Goal: Information Seeking & Learning: Learn about a topic

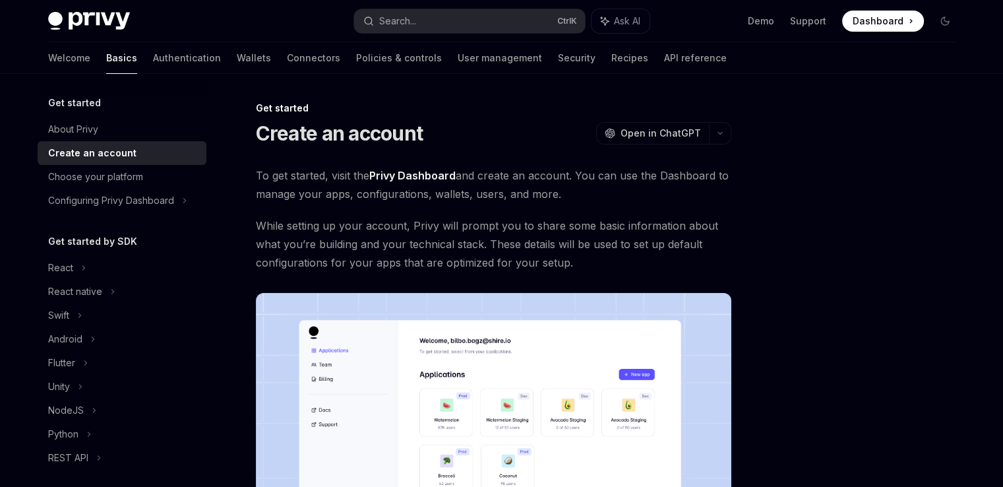
click at [107, 98] on div "Get started" at bounding box center [122, 103] width 169 height 16
click at [78, 103] on h5 "Get started" at bounding box center [74, 103] width 53 height 16
click at [116, 134] on div "About Privy" at bounding box center [123, 129] width 150 height 16
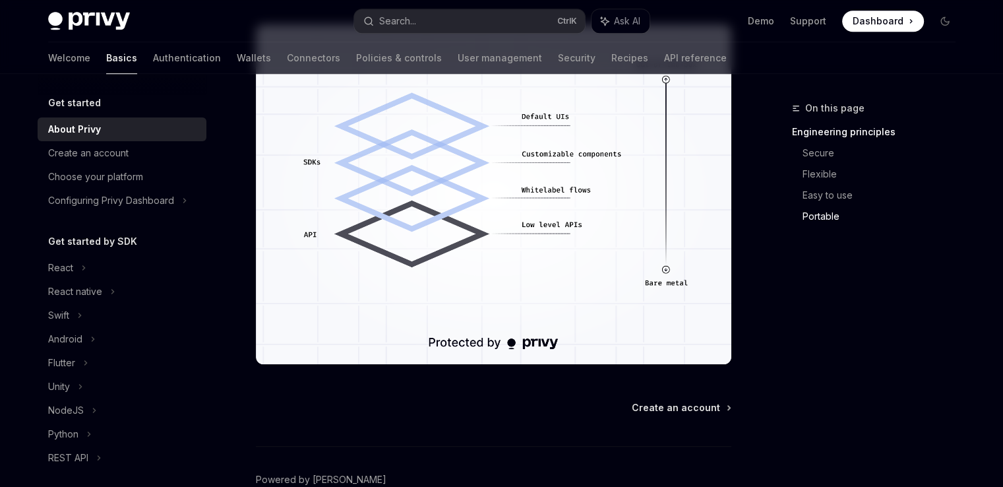
scroll to position [1238, 0]
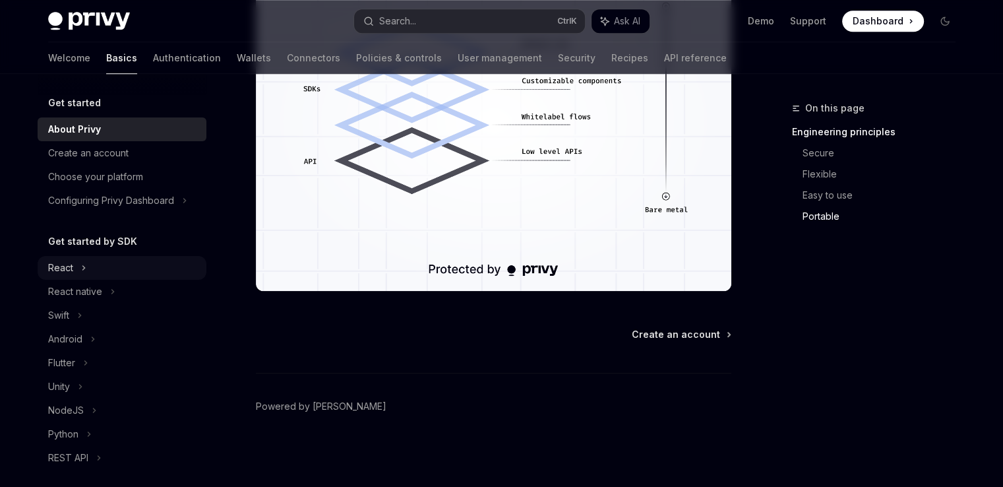
click at [76, 262] on div "React" at bounding box center [122, 268] width 169 height 24
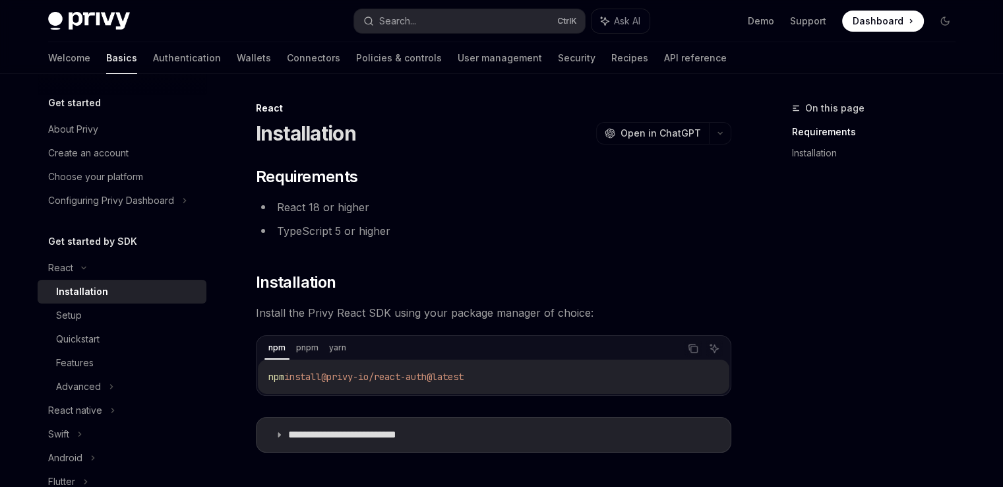
click at [144, 280] on link "Installation" at bounding box center [122, 292] width 169 height 24
click at [719, 134] on icon "button" at bounding box center [720, 133] width 16 height 5
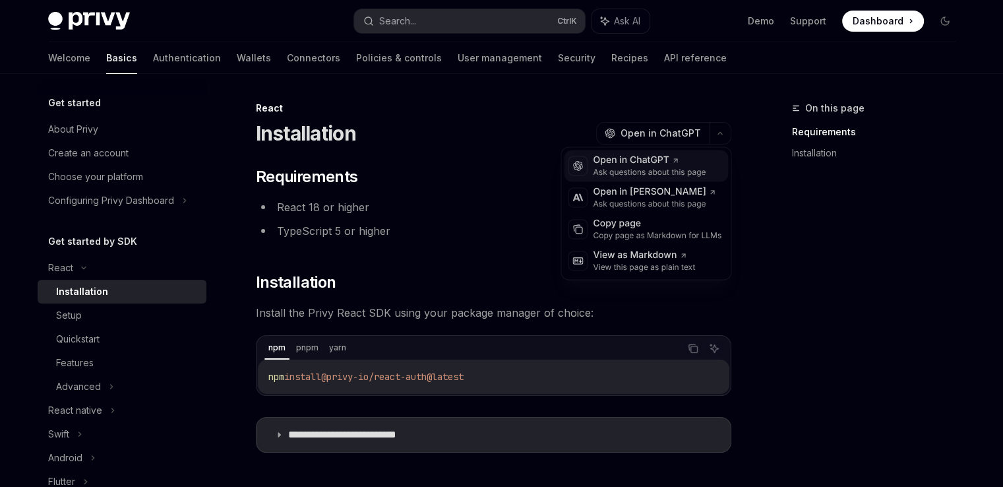
click at [651, 175] on div "Ask questions about this page" at bounding box center [649, 172] width 113 height 11
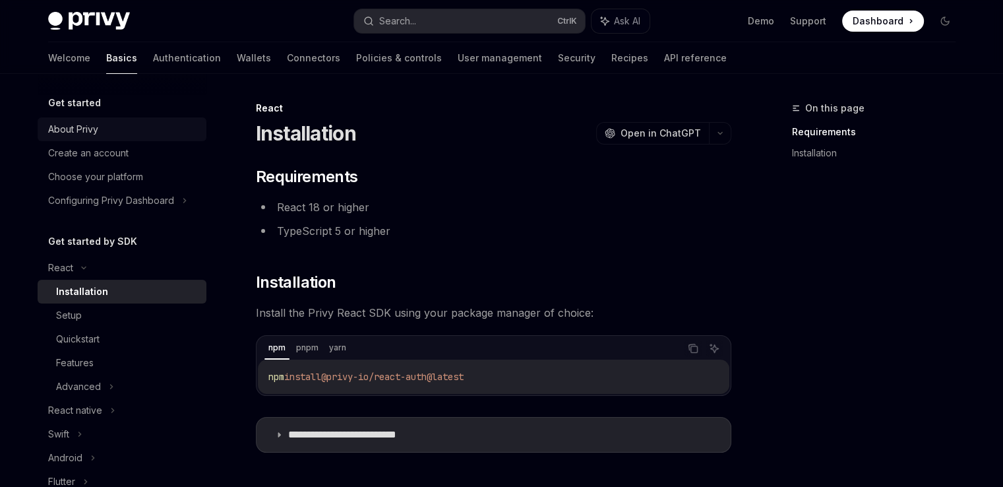
click at [95, 133] on div "About Privy" at bounding box center [73, 129] width 50 height 16
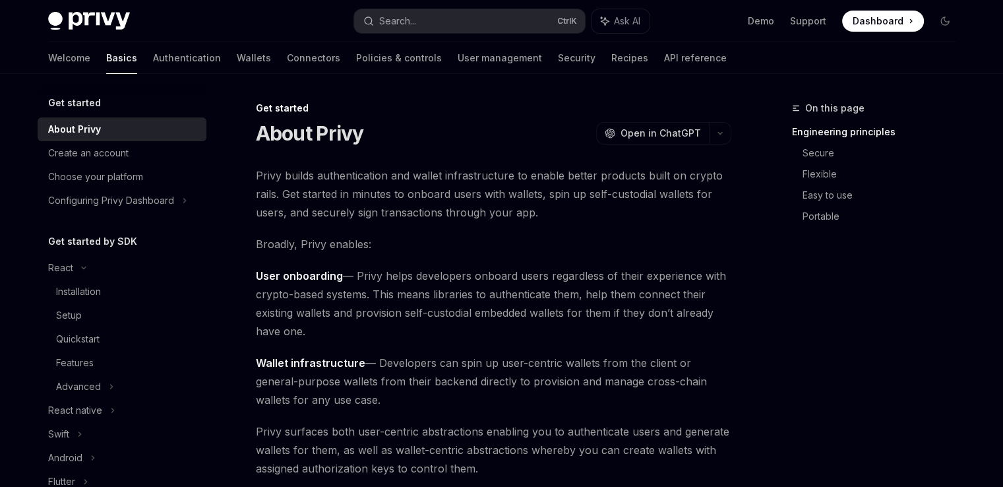
type textarea "*"
click at [638, 197] on span "Privy builds authentication and wallet infrastructure to enable better products…" at bounding box center [493, 193] width 475 height 55
copy span "custodial"
click at [526, 114] on div "Get started" at bounding box center [493, 108] width 475 height 13
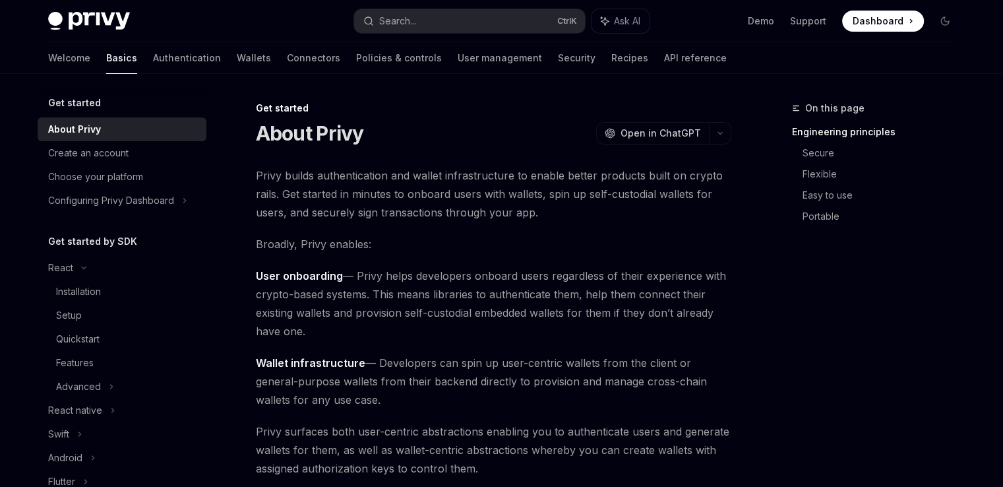
click at [843, 324] on div "On this page Engineering principles Secure Flexible Easy to use Portable" at bounding box center [865, 293] width 200 height 386
click at [499, 102] on div "Get started" at bounding box center [493, 108] width 475 height 13
